Goal: Information Seeking & Learning: Learn about a topic

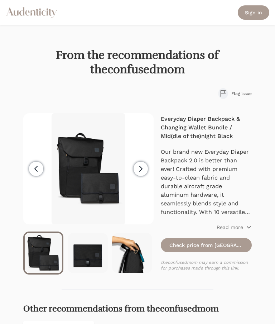
click at [201, 247] on link "Check price from [GEOGRAPHIC_DATA]" at bounding box center [206, 245] width 91 height 14
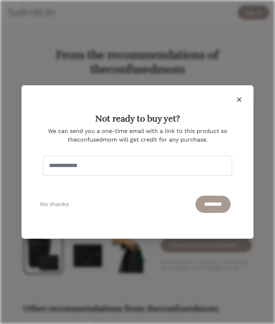
click at [239, 98] on icon "button" at bounding box center [239, 99] width 9 height 9
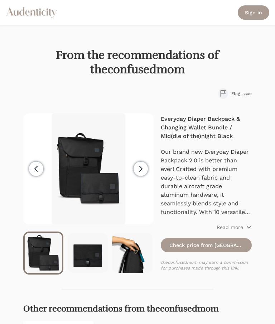
click at [146, 170] on span "Next" at bounding box center [141, 169] width 14 height 14
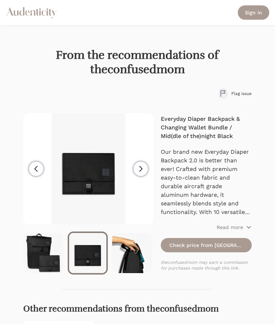
click at [144, 171] on icon "button" at bounding box center [141, 169] width 9 height 9
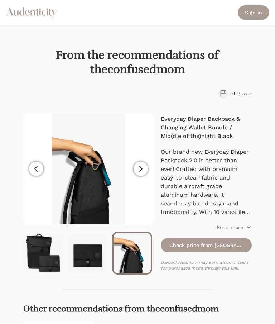
click at [143, 172] on icon "button" at bounding box center [141, 169] width 9 height 9
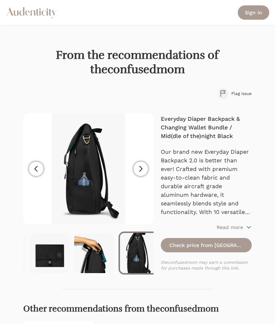
scroll to position [0, 44]
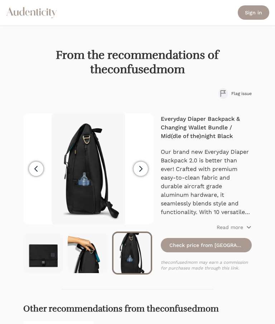
click at [142, 173] on span "Next" at bounding box center [141, 169] width 14 height 14
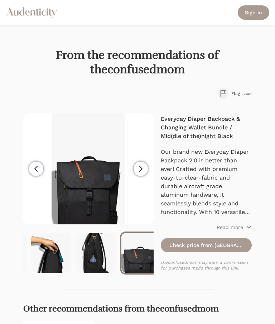
scroll to position [0, 89]
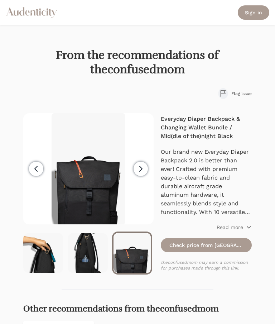
click at [141, 172] on icon "button" at bounding box center [141, 169] width 9 height 9
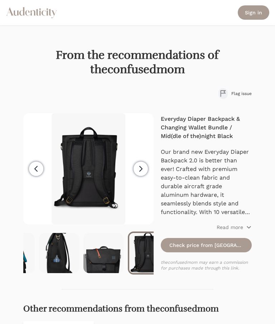
scroll to position [0, 133]
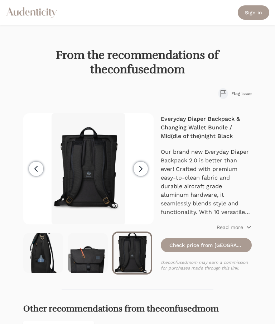
click at [143, 172] on icon "button" at bounding box center [141, 169] width 9 height 9
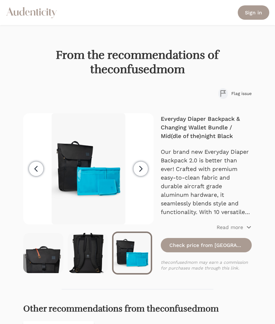
click at [144, 171] on icon "button" at bounding box center [141, 169] width 9 height 9
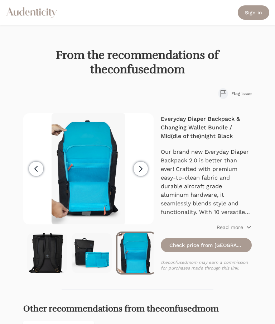
scroll to position [0, 222]
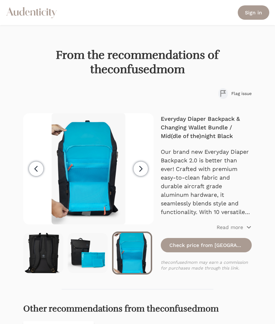
click at [143, 171] on icon "button" at bounding box center [141, 169] width 9 height 9
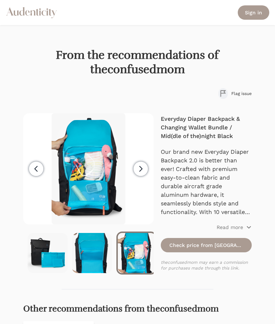
scroll to position [0, 267]
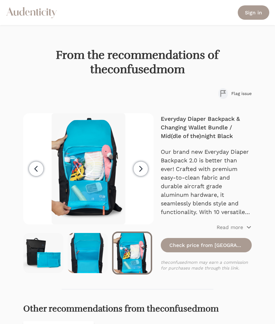
click at [144, 171] on icon "button" at bounding box center [141, 169] width 9 height 9
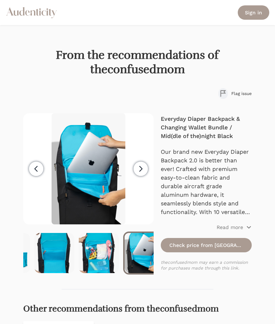
scroll to position [0, 311]
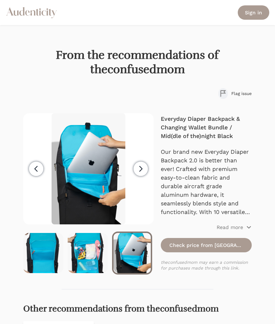
click at [143, 172] on icon "button" at bounding box center [141, 169] width 9 height 9
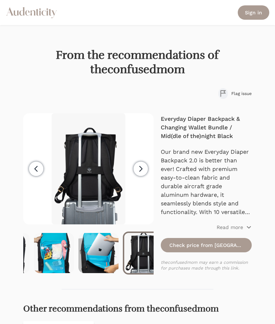
scroll to position [0, 356]
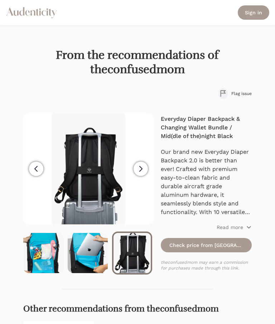
click at [142, 170] on icon "button" at bounding box center [141, 169] width 9 height 9
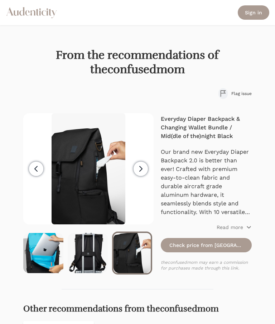
click at [144, 170] on icon "button" at bounding box center [141, 169] width 9 height 9
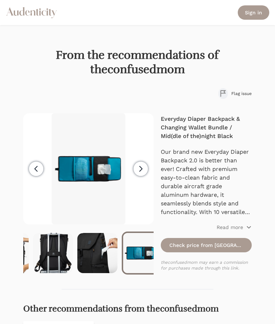
scroll to position [0, 444]
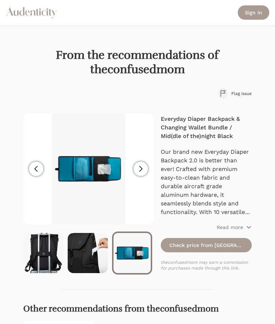
click at [38, 165] on icon "button" at bounding box center [36, 169] width 9 height 9
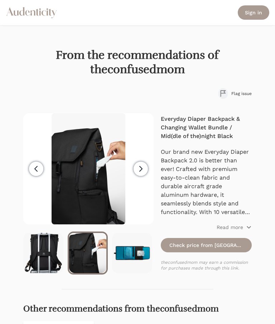
click at [146, 171] on span "Next" at bounding box center [141, 169] width 14 height 14
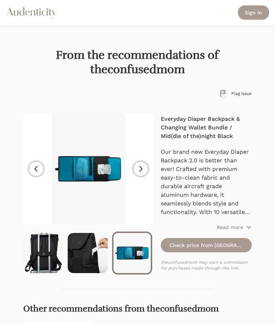
click at [146, 171] on span "Next" at bounding box center [141, 169] width 14 height 14
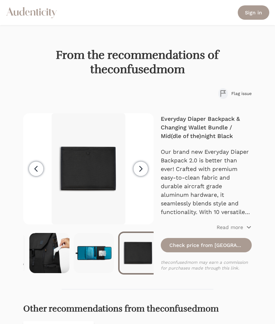
scroll to position [0, 489]
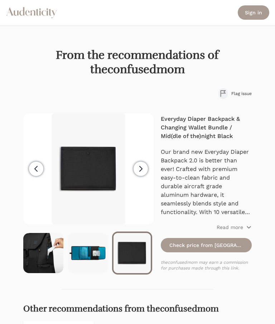
click at [39, 167] on icon "button" at bounding box center [36, 169] width 9 height 9
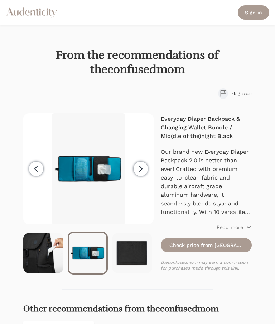
click at [30, 171] on span "Previous" at bounding box center [36, 169] width 14 height 14
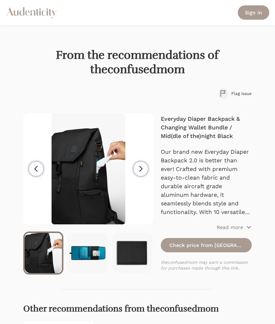
click at [143, 174] on span "Next" at bounding box center [141, 169] width 14 height 14
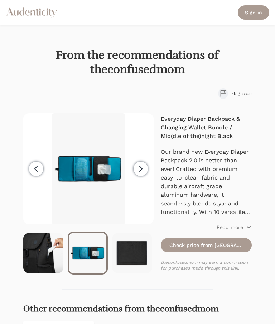
click at [144, 173] on span "Next" at bounding box center [141, 169] width 14 height 14
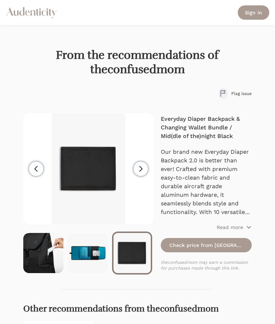
click at [144, 173] on icon "button" at bounding box center [141, 169] width 9 height 9
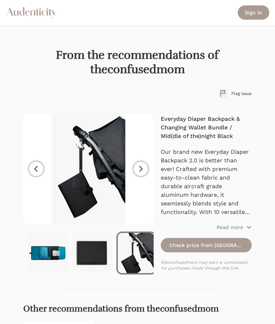
scroll to position [0, 533]
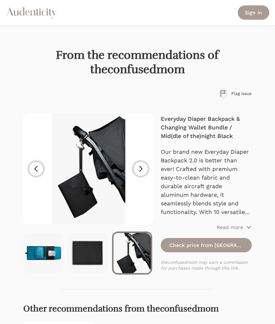
click at [144, 173] on icon "button" at bounding box center [141, 169] width 9 height 9
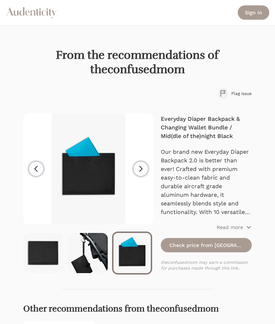
click at [143, 172] on icon "button" at bounding box center [141, 169] width 9 height 9
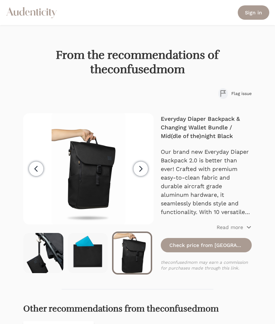
click at [144, 171] on icon "button" at bounding box center [141, 169] width 9 height 9
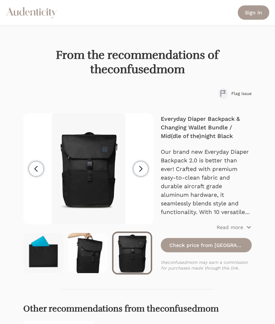
click at [143, 171] on icon "button" at bounding box center [141, 169] width 9 height 9
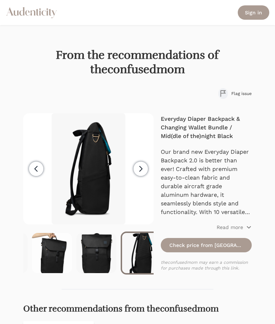
scroll to position [0, 711]
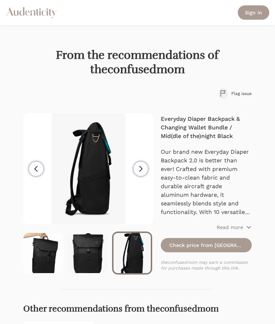
click at [36, 168] on icon "button" at bounding box center [36, 168] width 3 height 5
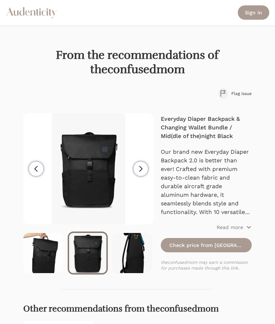
click at [143, 172] on icon "button" at bounding box center [141, 169] width 9 height 9
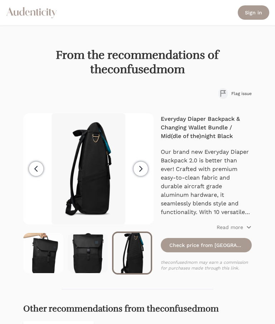
click at [144, 171] on icon "button" at bounding box center [141, 169] width 9 height 9
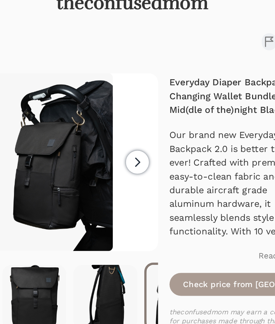
scroll to position [0, 756]
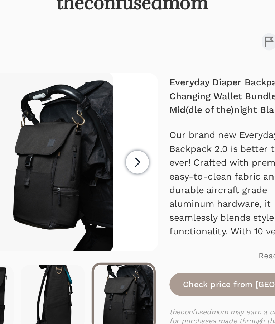
click at [137, 165] on icon "button" at bounding box center [141, 169] width 9 height 9
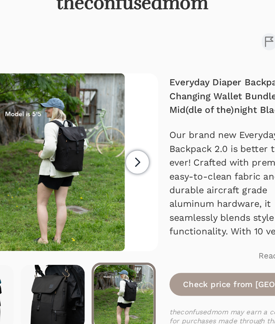
click at [137, 165] on icon "button" at bounding box center [141, 169] width 9 height 9
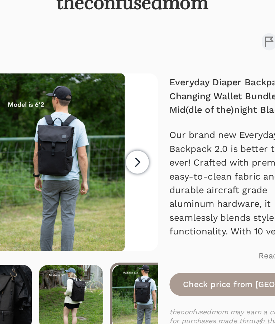
scroll to position [0, 844]
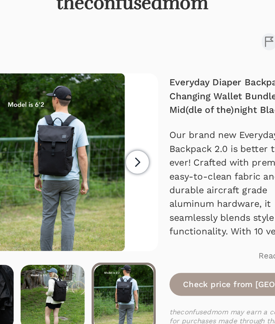
click at [137, 165] on icon "button" at bounding box center [141, 169] width 9 height 9
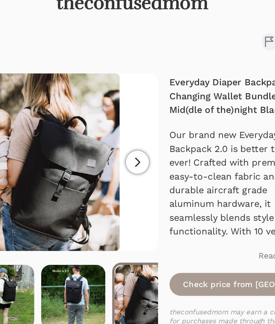
scroll to position [0, 888]
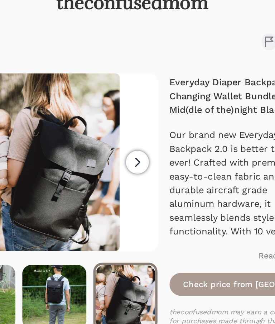
click at [137, 165] on icon "button" at bounding box center [141, 169] width 9 height 9
